Goal: Information Seeking & Learning: Understand process/instructions

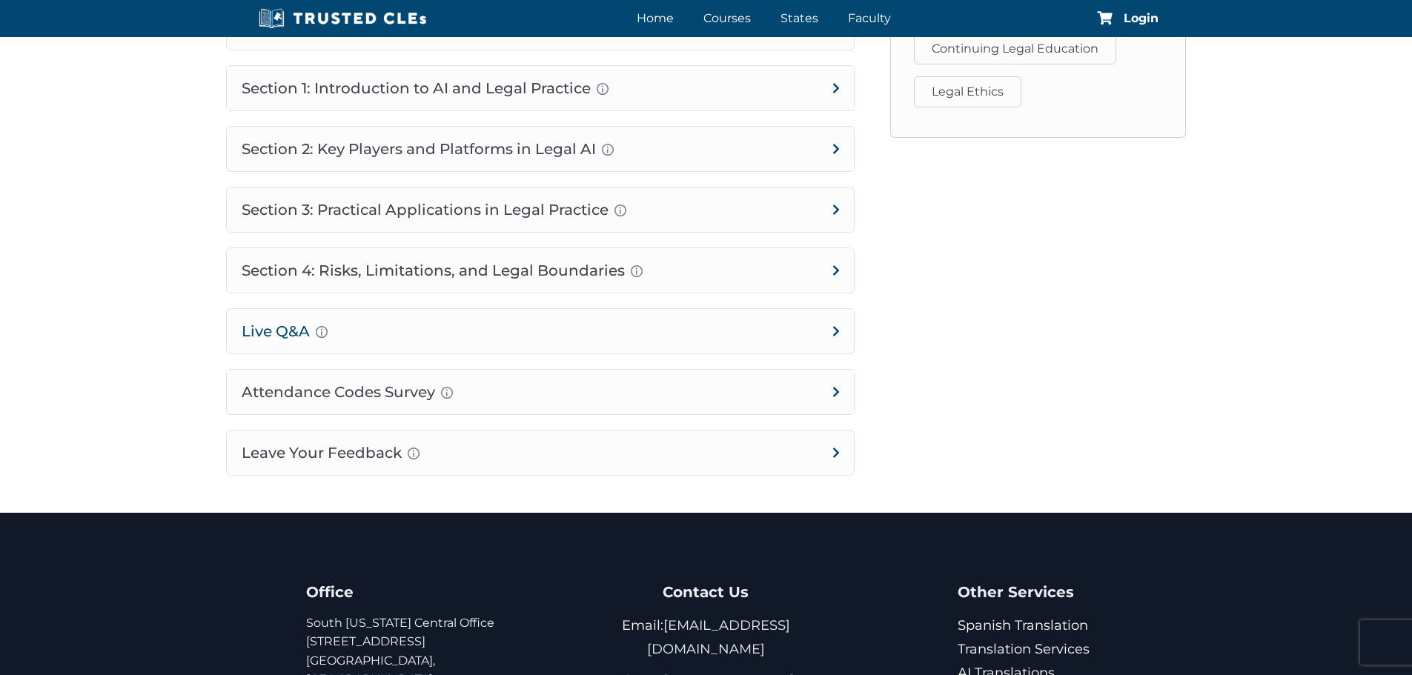
scroll to position [946, 0]
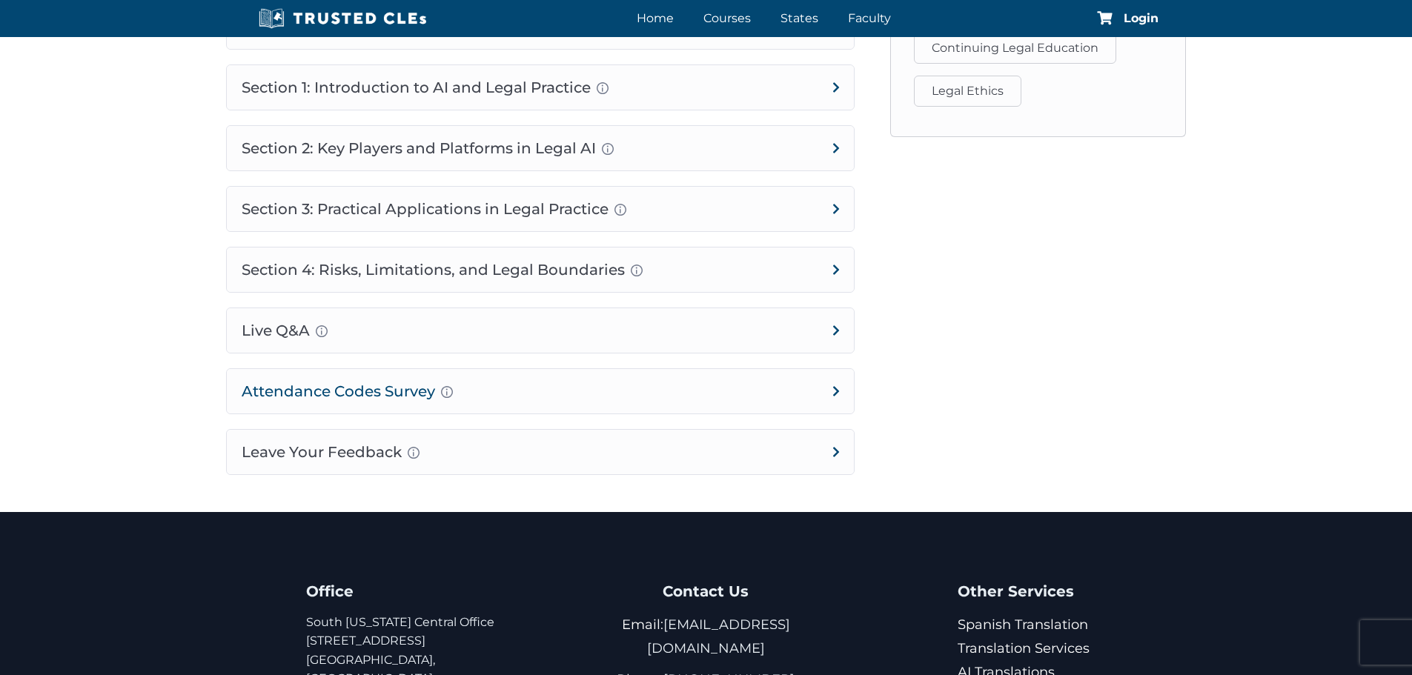
click at [830, 389] on h4 "Attendance Codes Survey Completion instructions for survey and attendance Final…" at bounding box center [540, 391] width 627 height 44
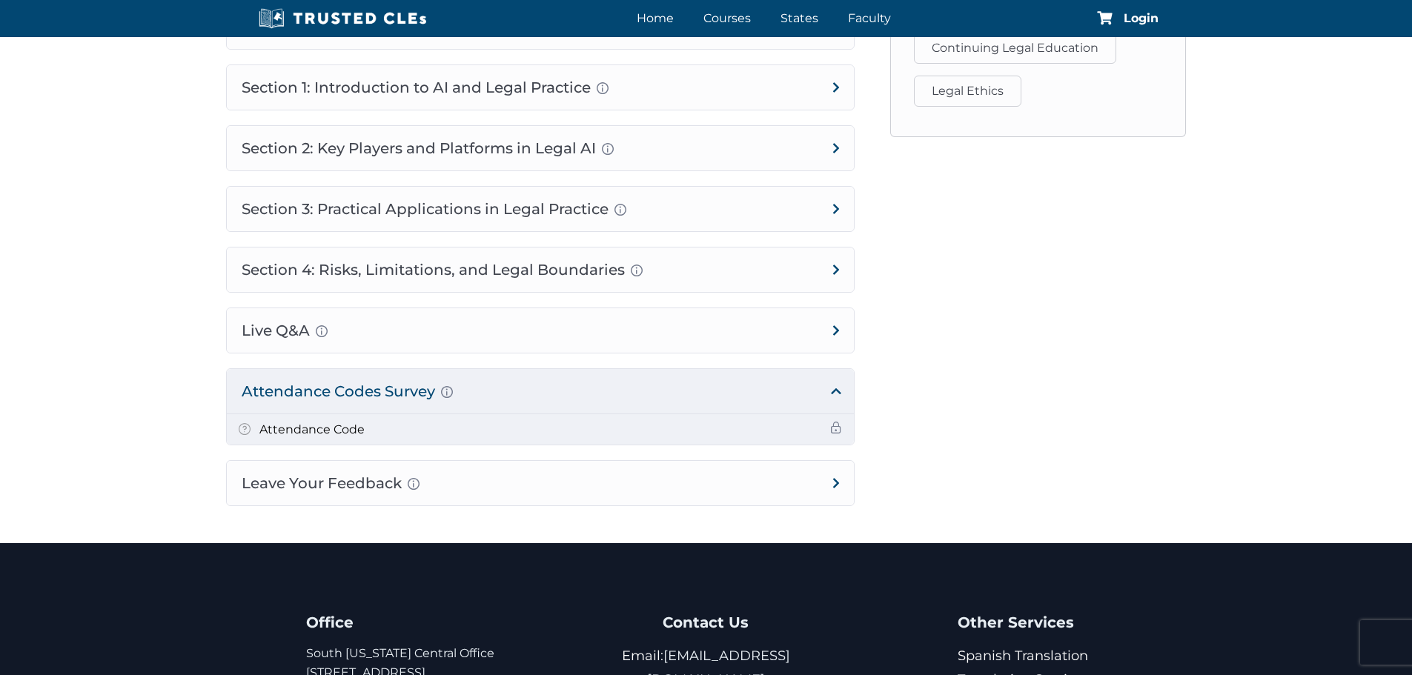
click at [329, 430] on h5 "Attendance Code" at bounding box center [311, 429] width 105 height 19
click at [834, 428] on span at bounding box center [836, 428] width 12 height 12
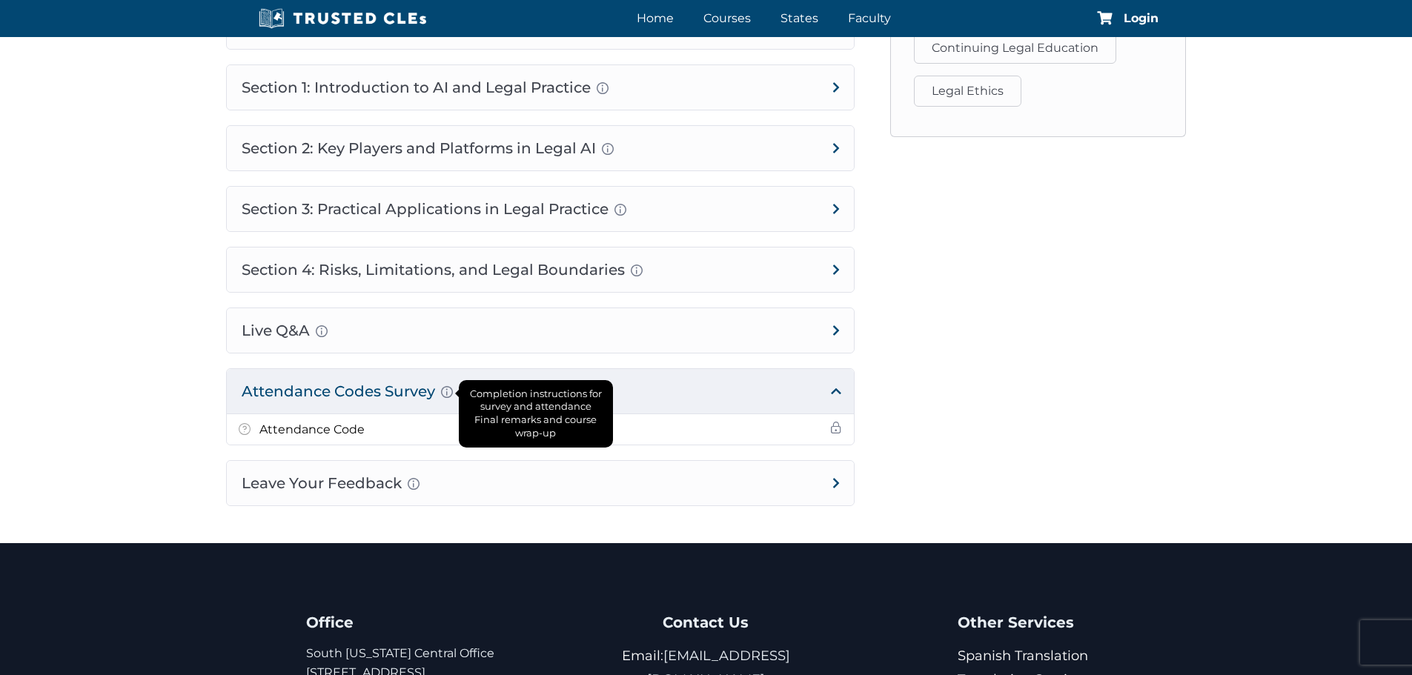
click at [451, 384] on div "Completion instructions for survey and attendance Final remarks and course wrap…" at bounding box center [447, 393] width 12 height 18
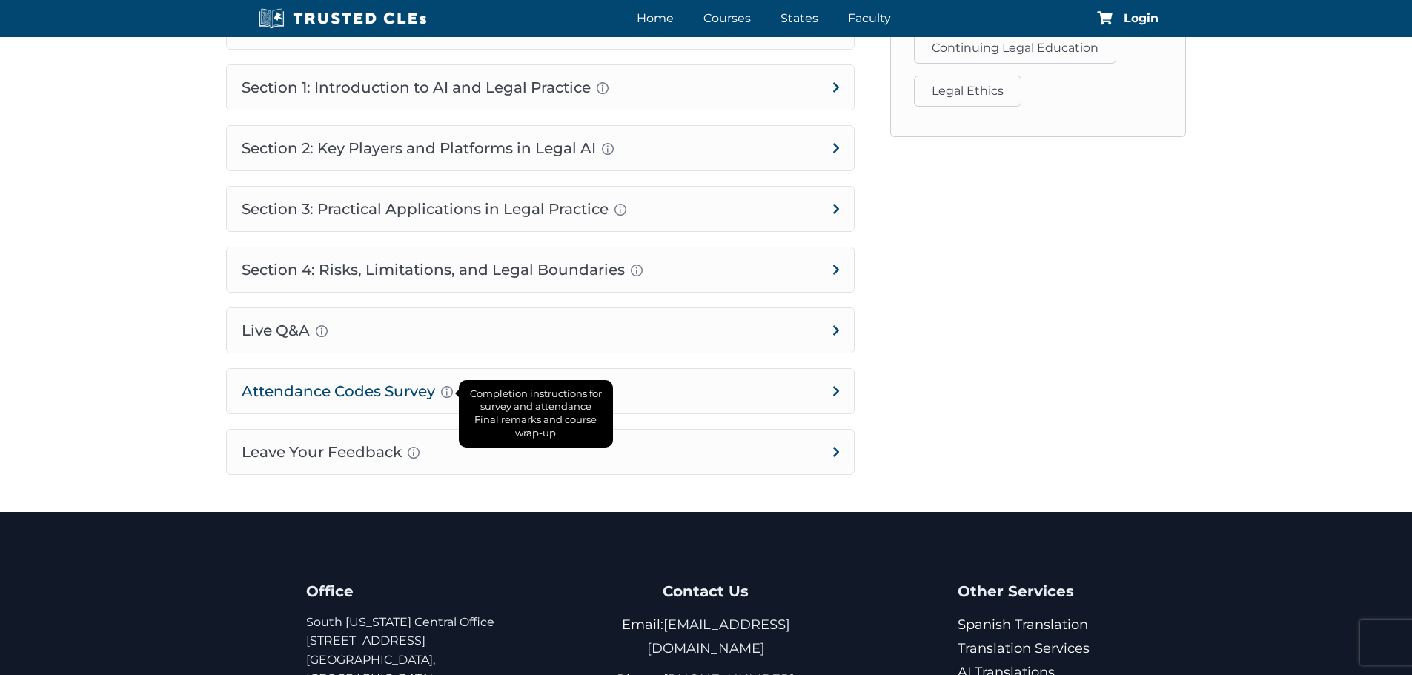
click at [451, 384] on div "Completion instructions for survey and attendance Final remarks and course wrap…" at bounding box center [447, 393] width 12 height 18
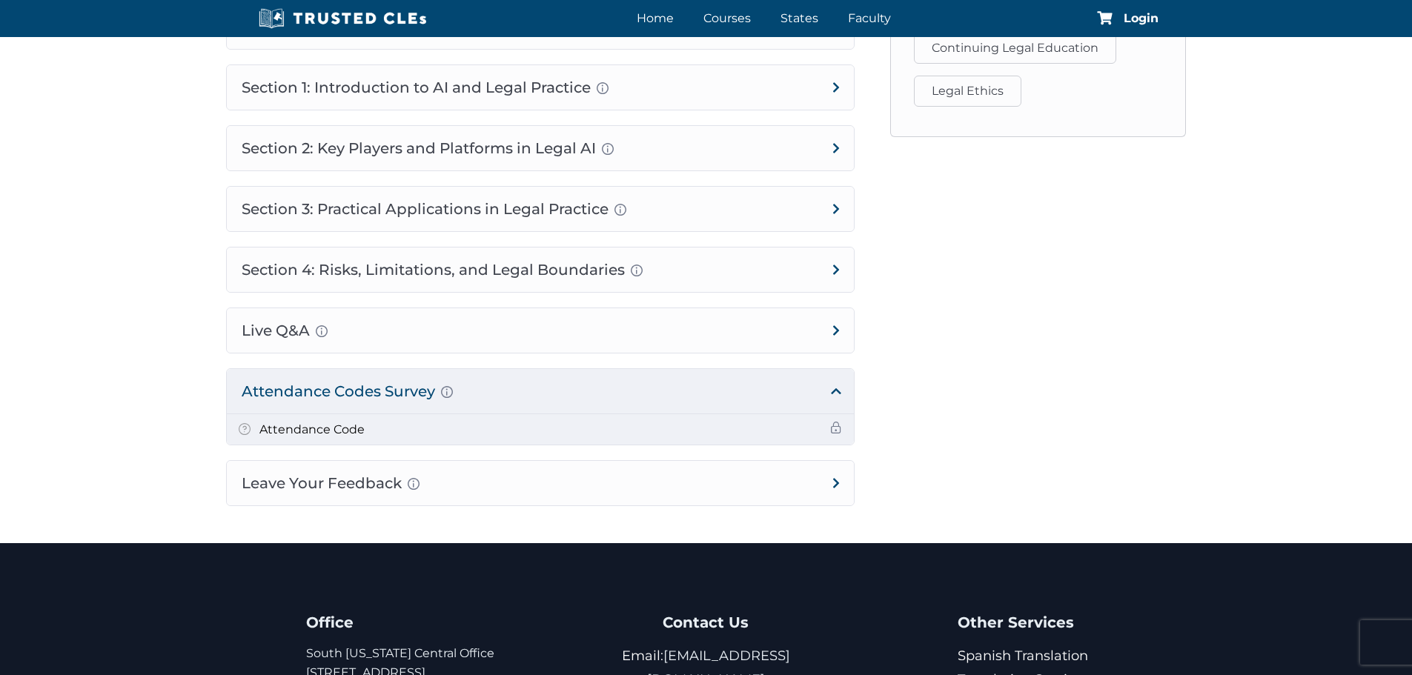
click at [241, 423] on span at bounding box center [245, 431] width 12 height 16
click at [284, 434] on h5 "Attendance Code" at bounding box center [311, 429] width 105 height 19
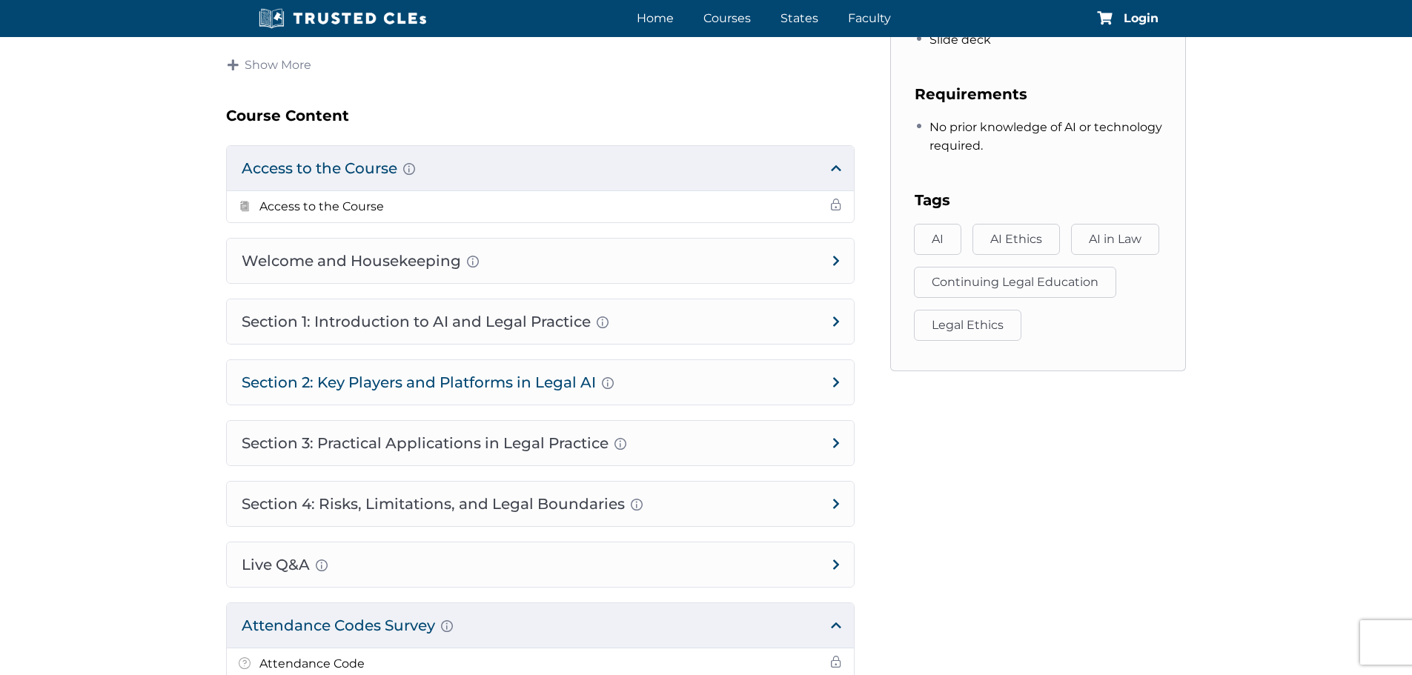
scroll to position [713, 0]
click at [837, 438] on h4 "Section 3: Practical Applications in Legal Practice Prompt Engineering Fundamen…" at bounding box center [540, 442] width 627 height 44
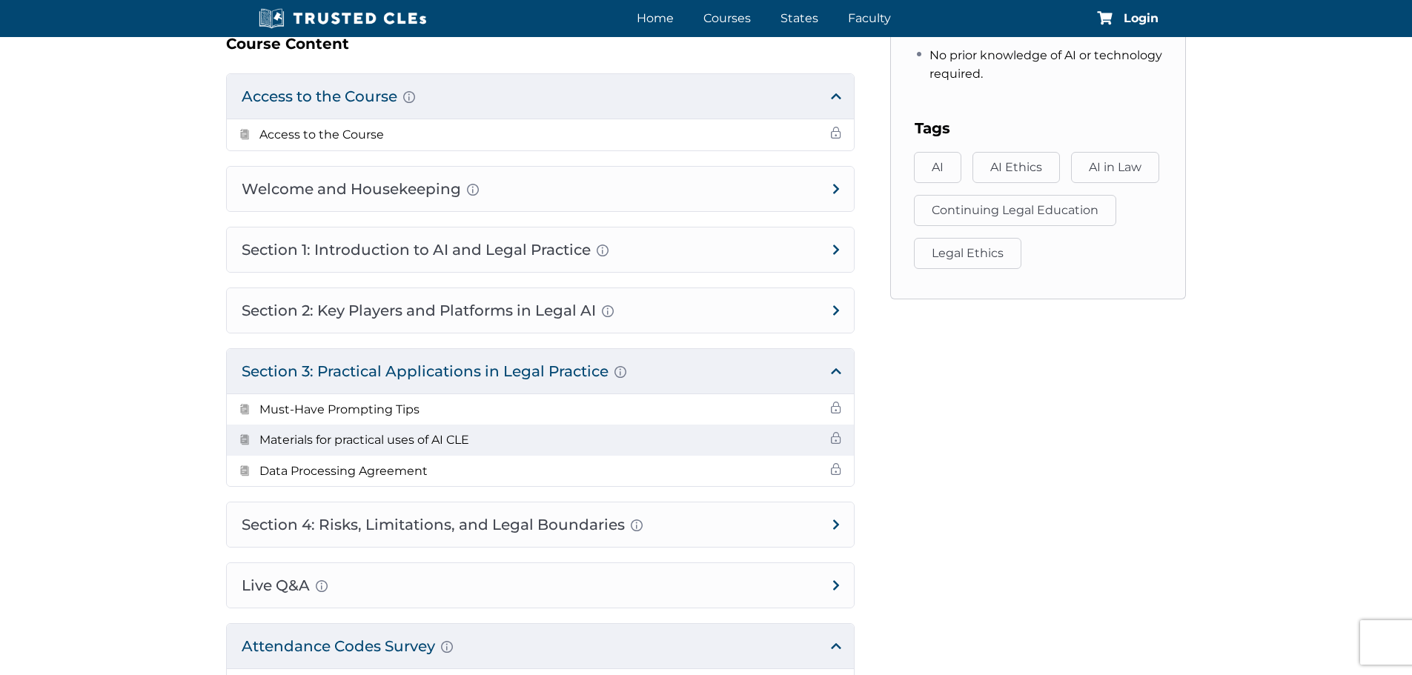
scroll to position [785, 0]
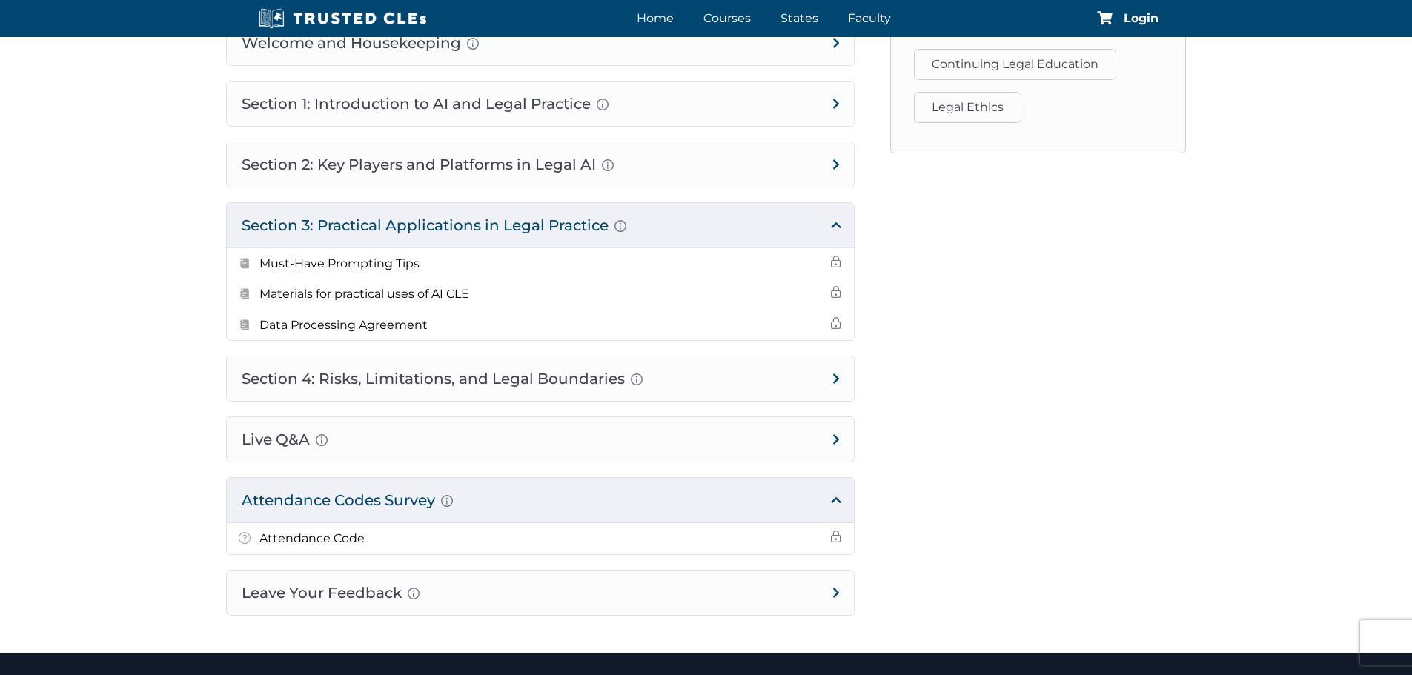
click at [833, 496] on h4 "Attendance Codes Survey Completion instructions for survey and attendance Final…" at bounding box center [540, 500] width 627 height 44
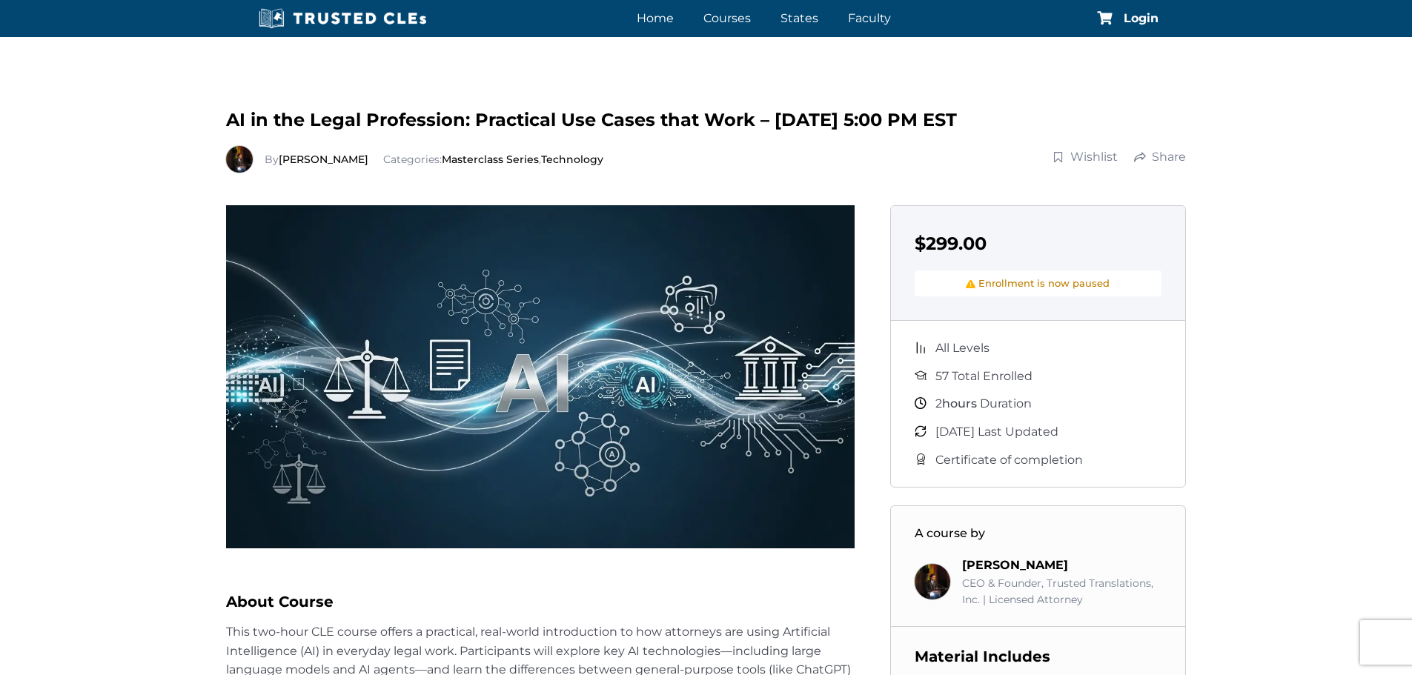
scroll to position [0, 0]
